Goal: Transaction & Acquisition: Purchase product/service

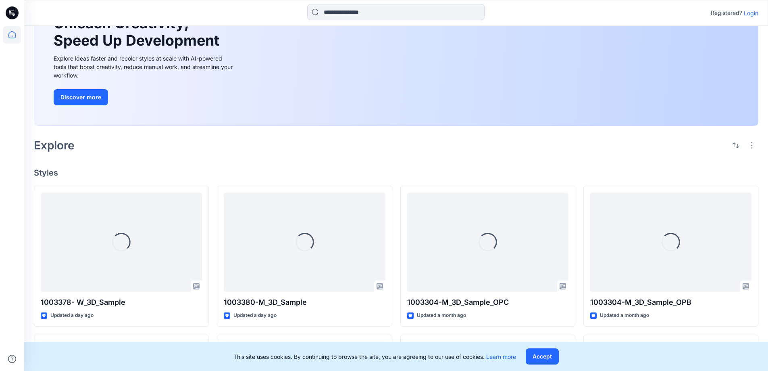
scroll to position [161, 0]
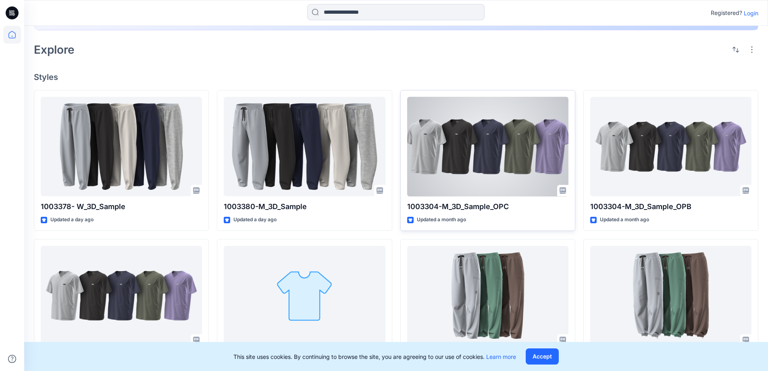
click at [450, 157] on div at bounding box center [487, 147] width 161 height 100
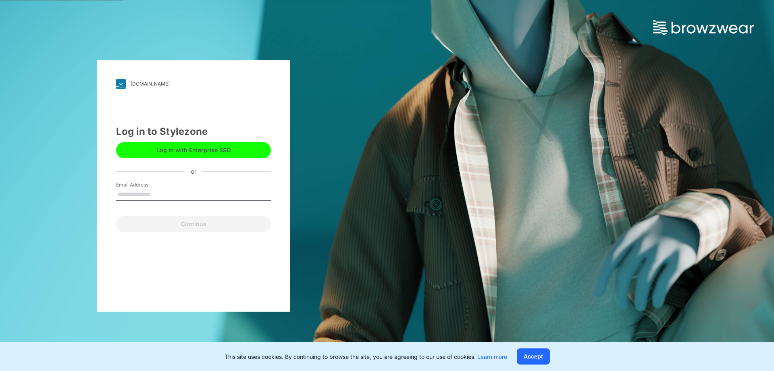
click at [148, 162] on div "Log in to Stylezone Log in with Enterprise SSO or Email Address Continue" at bounding box center [193, 178] width 155 height 108
click at [129, 190] on input "Email Address" at bounding box center [193, 194] width 155 height 12
type input "**********"
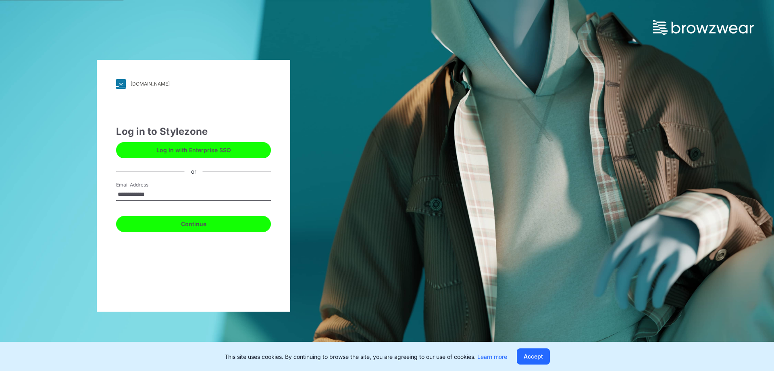
click at [202, 228] on button "Continue" at bounding box center [193, 224] width 155 height 16
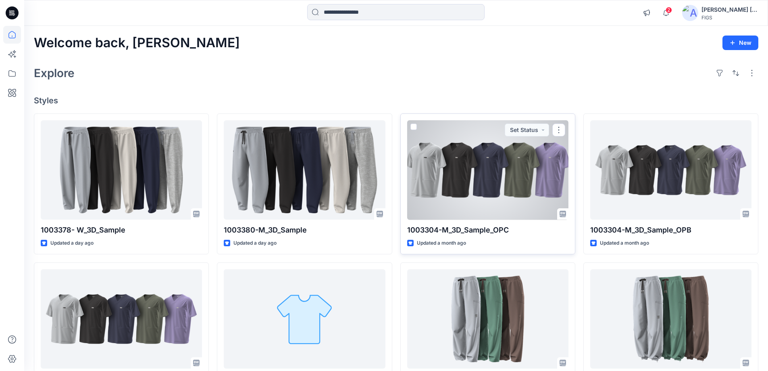
click at [501, 177] on div at bounding box center [487, 170] width 161 height 100
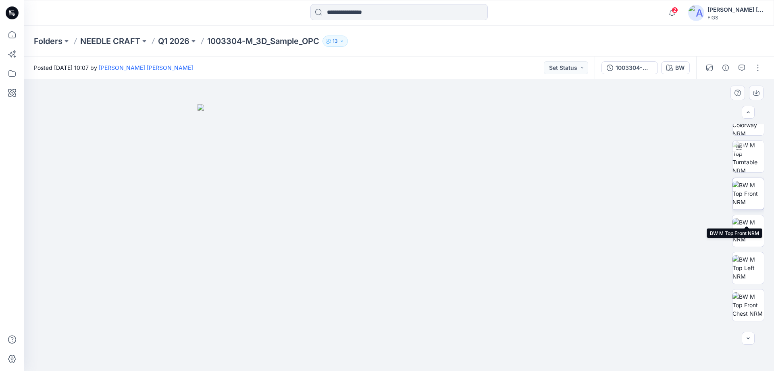
scroll to position [40, 0]
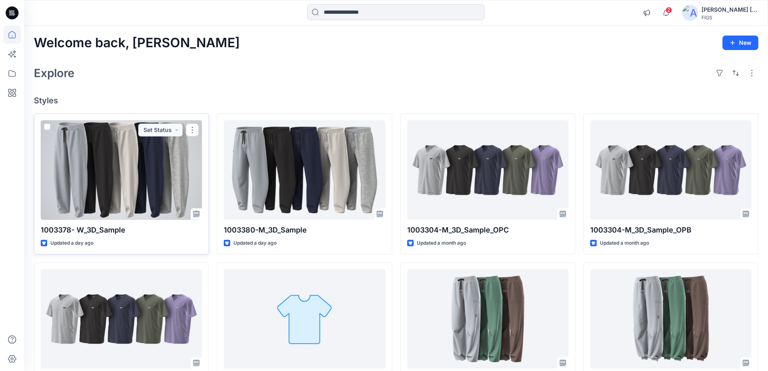
click at [144, 155] on div at bounding box center [121, 170] width 161 height 100
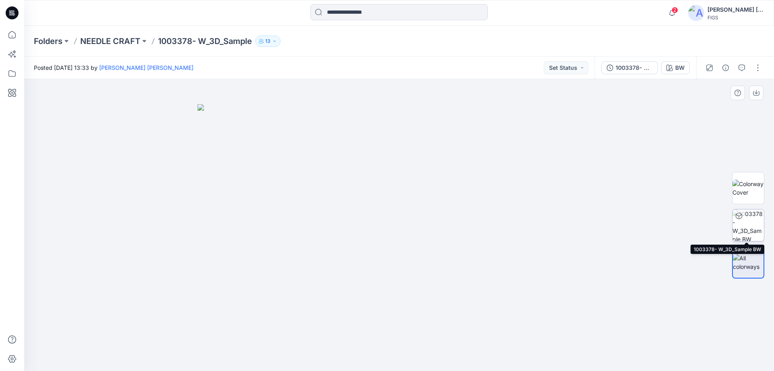
click at [757, 221] on img at bounding box center [748, 224] width 31 height 31
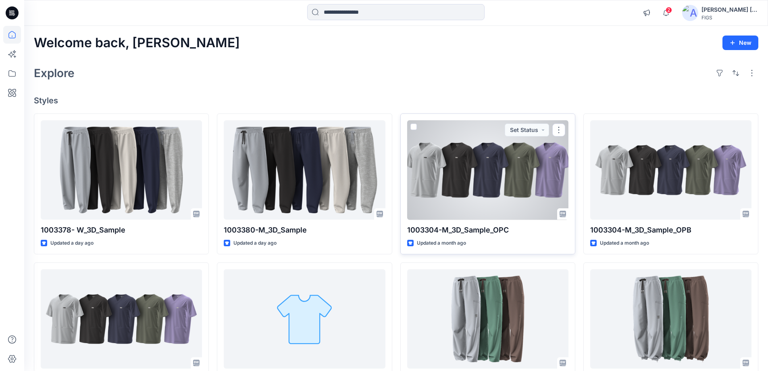
click at [496, 171] on div at bounding box center [487, 170] width 161 height 100
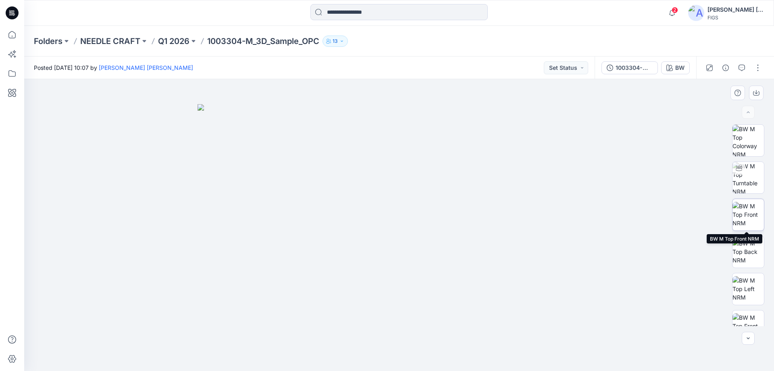
click at [745, 205] on img at bounding box center [748, 214] width 31 height 25
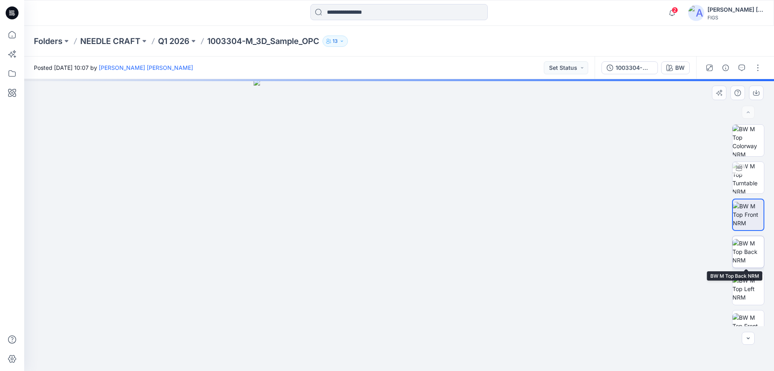
click at [751, 251] on img at bounding box center [748, 251] width 31 height 25
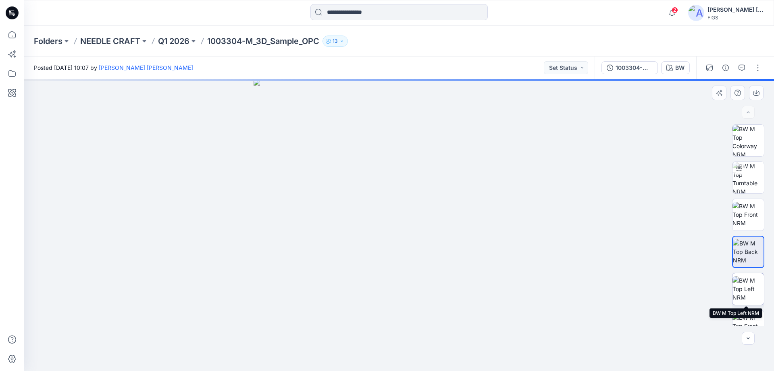
click at [749, 293] on img at bounding box center [748, 288] width 31 height 25
